Goal: Task Accomplishment & Management: Manage account settings

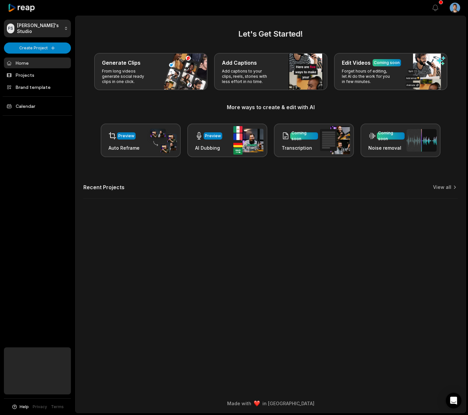
click at [454, 7] on html "FS Fran's Studio Create Project Home Projects Brand template Calendar Help Priv…" at bounding box center [234, 207] width 468 height 415
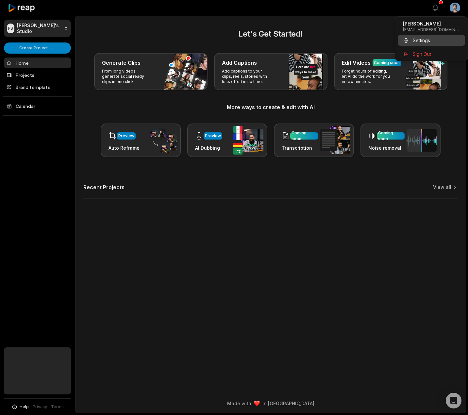
click at [435, 43] on div "Settings" at bounding box center [431, 40] width 67 height 11
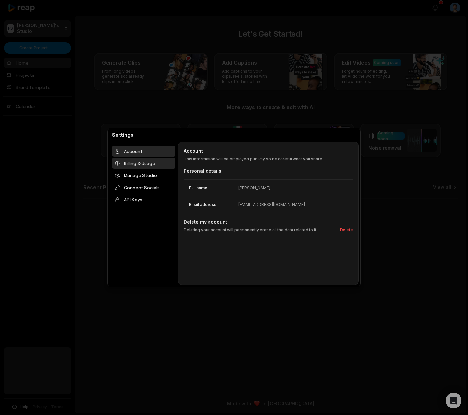
click at [155, 165] on div "Billing & Usage" at bounding box center [143, 163] width 63 height 11
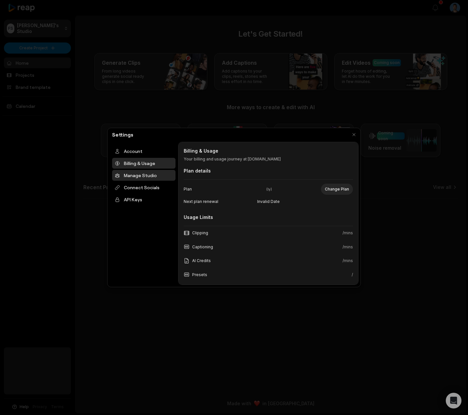
click at [152, 178] on div "Manage Studio" at bounding box center [143, 175] width 63 height 11
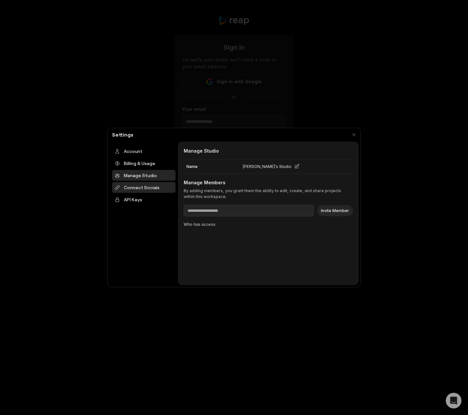
click at [150, 187] on div "Connect Socials" at bounding box center [143, 187] width 63 height 11
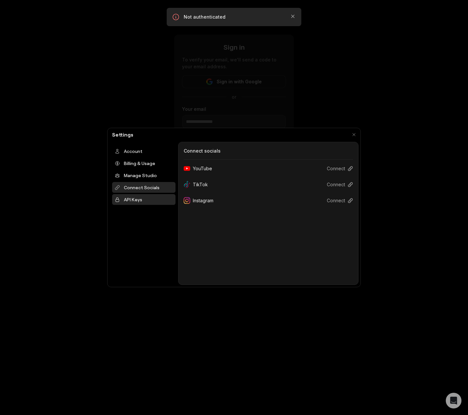
click at [144, 201] on div "API Keys" at bounding box center [143, 199] width 63 height 11
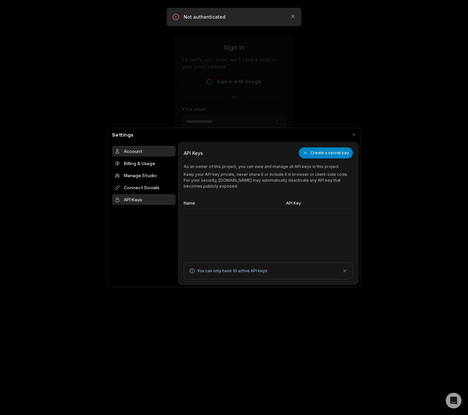
click at [148, 156] on div "Account" at bounding box center [143, 151] width 63 height 11
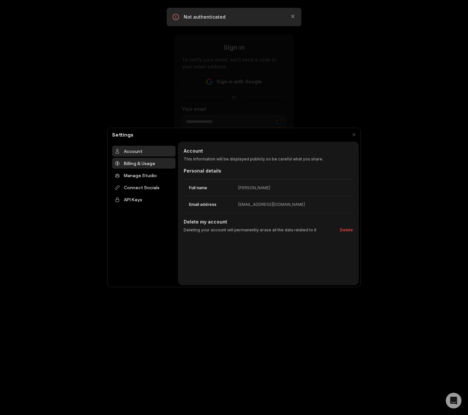
click at [145, 167] on div "Billing & Usage" at bounding box center [143, 163] width 63 height 11
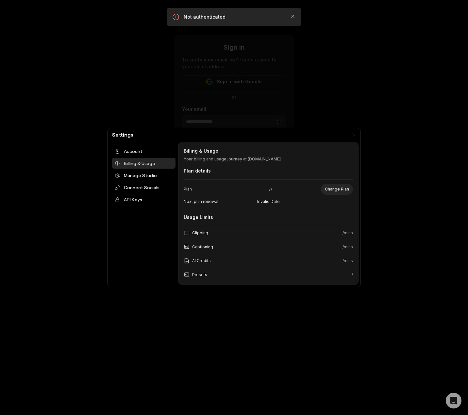
scroll to position [60, 0]
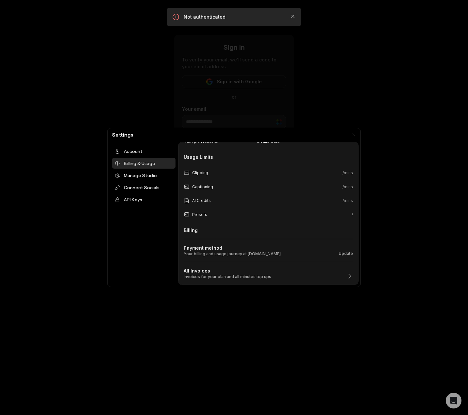
click at [341, 274] on div "All Invoices Invoices for your plan and all minutes top ups" at bounding box center [268, 271] width 169 height 18
click at [347, 275] on icon "button" at bounding box center [350, 276] width 7 height 7
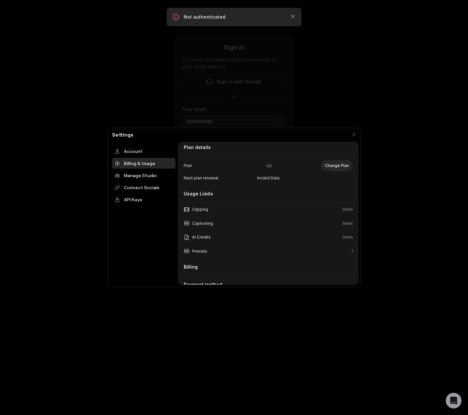
scroll to position [0, 0]
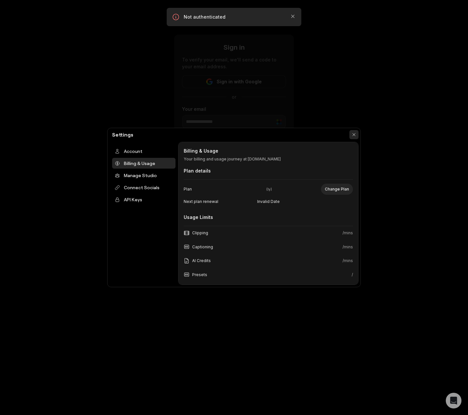
click at [354, 132] on button "button" at bounding box center [354, 134] width 9 height 9
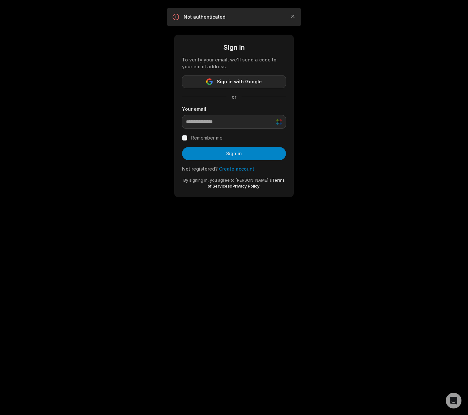
click at [265, 88] on button "Sign in with Google" at bounding box center [234, 81] width 104 height 13
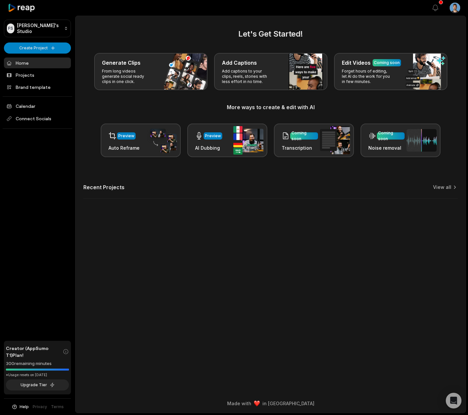
click at [453, 11] on html "FS [PERSON_NAME]'s Studio Create Project Home Projects Brand template Calendar …" at bounding box center [234, 207] width 468 height 415
click at [428, 37] on div "Settings" at bounding box center [431, 40] width 67 height 11
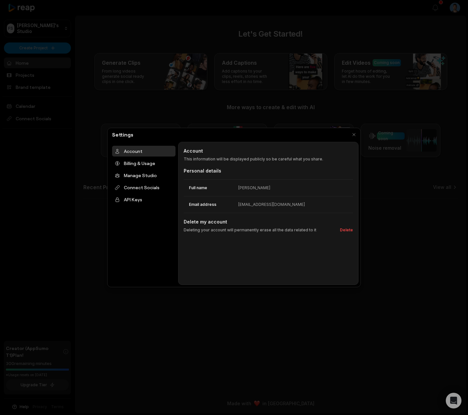
click at [178, 381] on div at bounding box center [234, 207] width 468 height 415
